Goal: Information Seeking & Learning: Learn about a topic

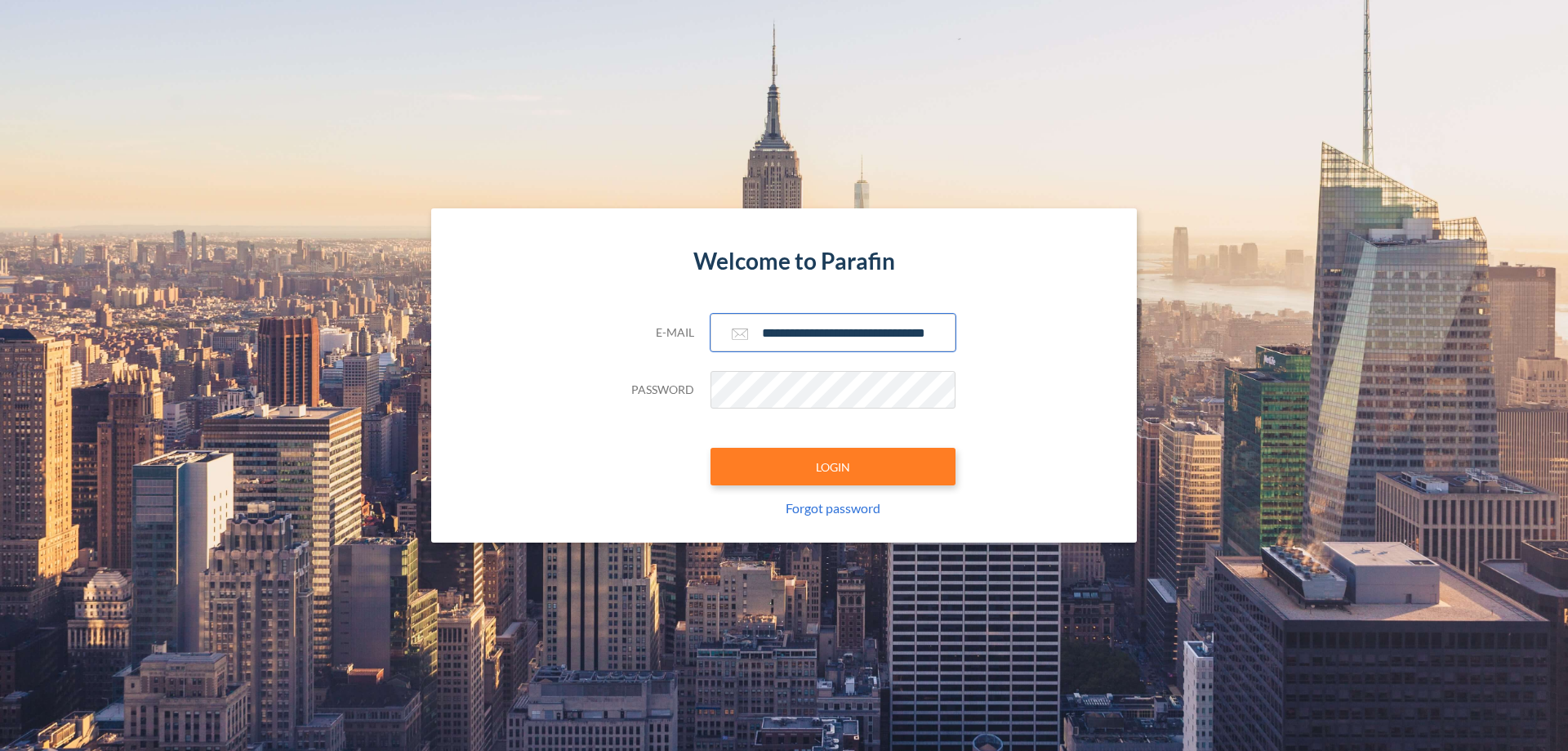
type input "**********"
click at [833, 466] on button "LOGIN" at bounding box center [833, 466] width 245 height 38
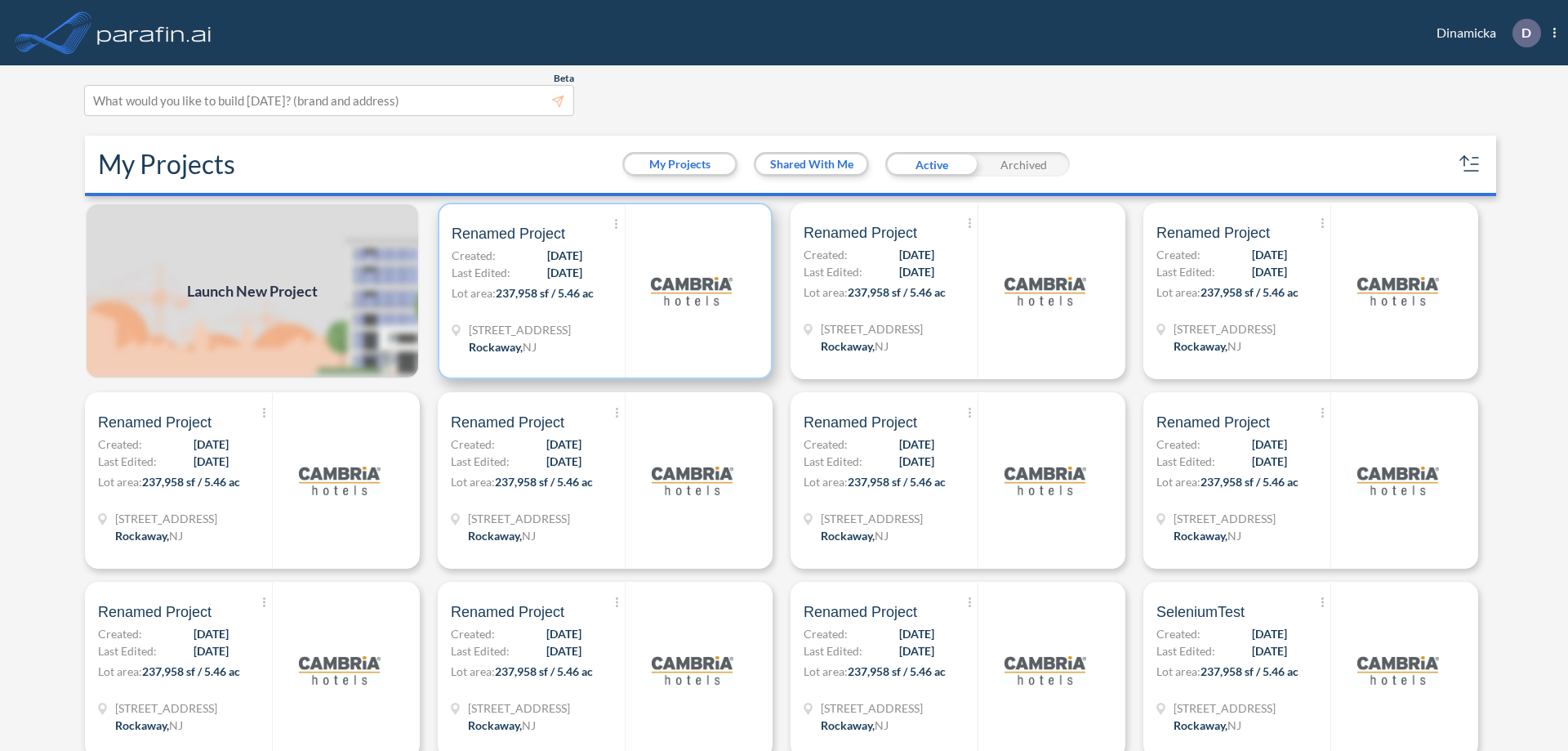
scroll to position [5, 0]
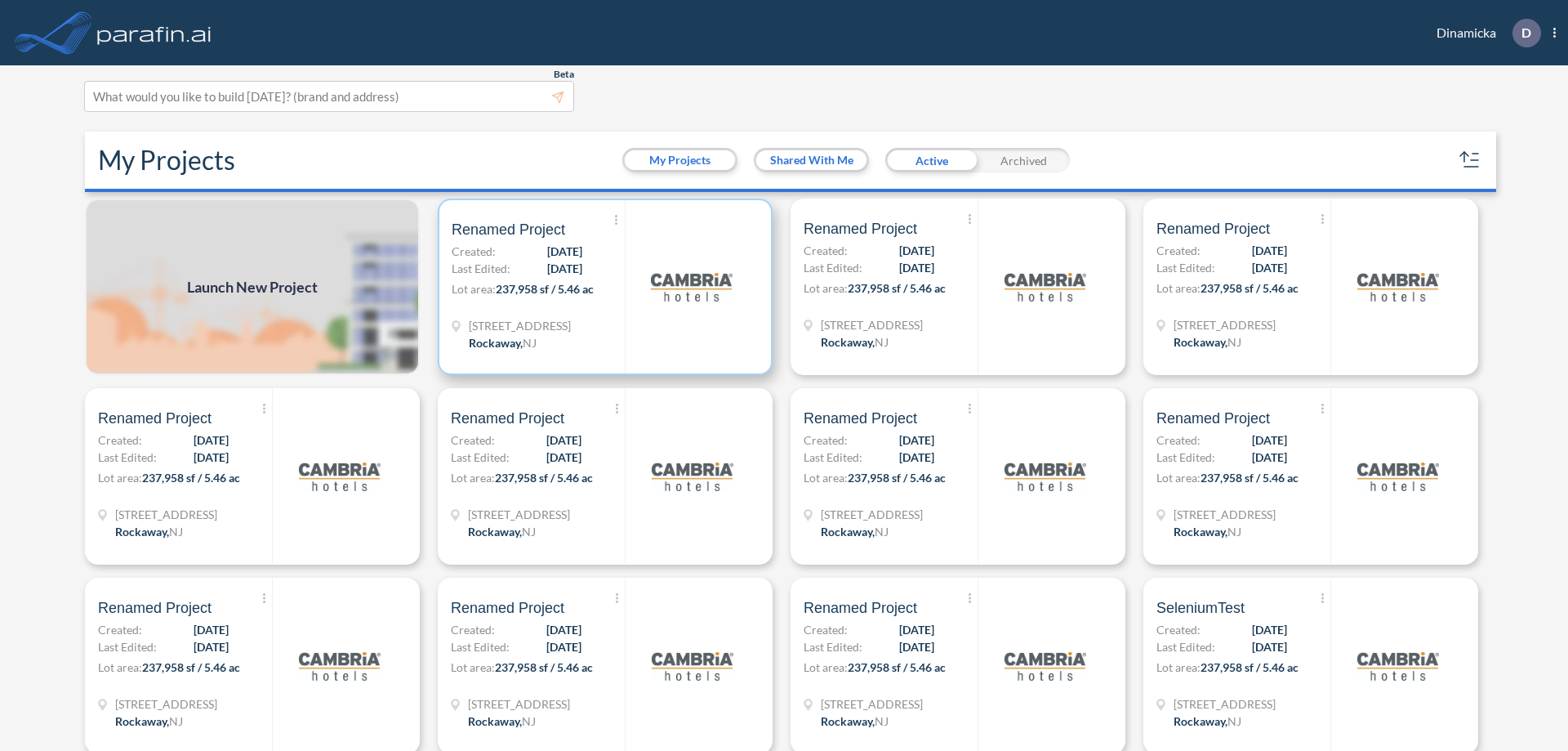
click at [602, 286] on p "Lot area: 237,958 sf / 5.46 ac" at bounding box center [538, 292] width 173 height 23
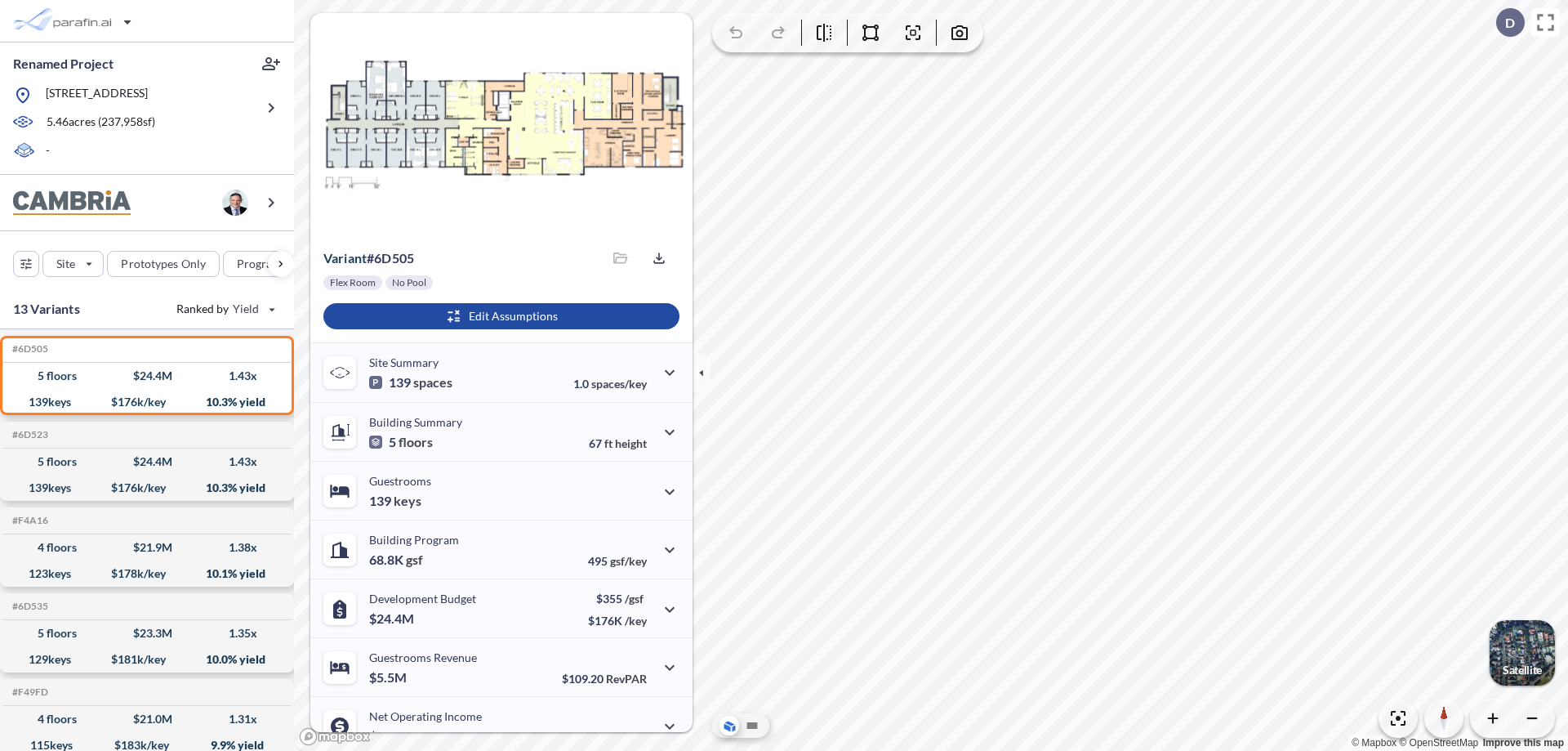
scroll to position [83, 0]
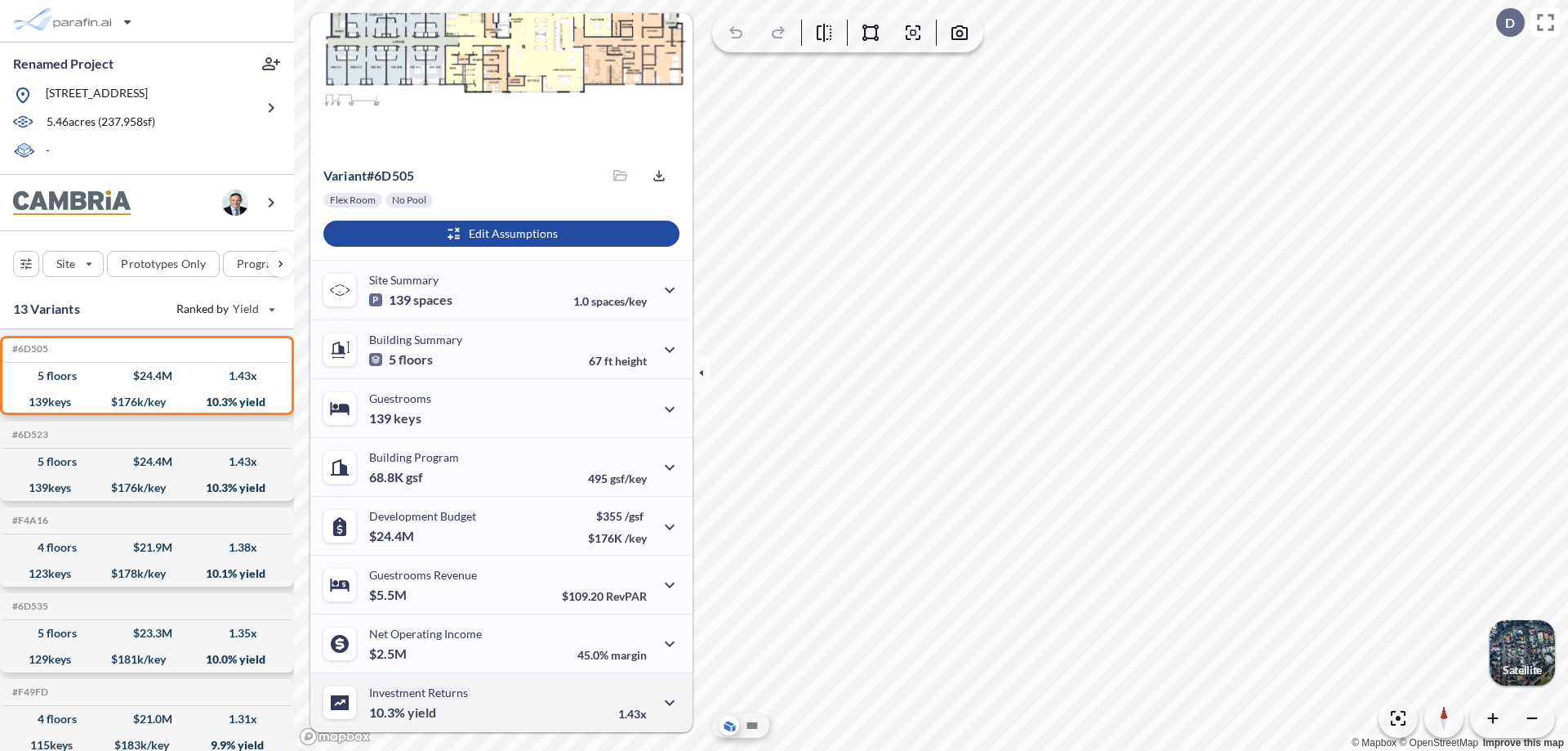
click at [499, 701] on div "Investment Returns 10.3% yield 1.43x" at bounding box center [501, 701] width 383 height 59
